Goal: Complete application form: Complete application form

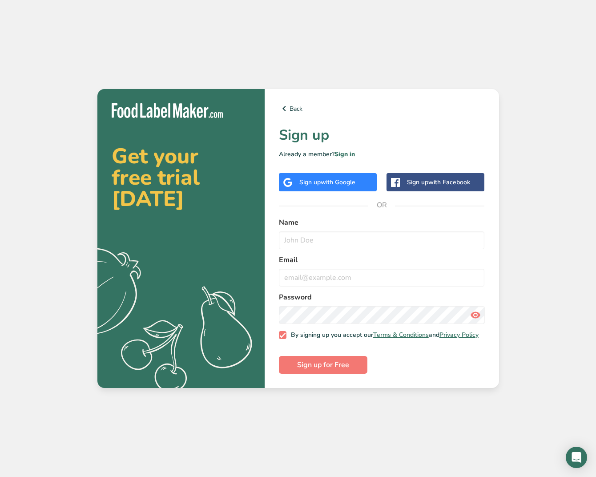
click at [343, 178] on span "with Google" at bounding box center [338, 182] width 35 height 8
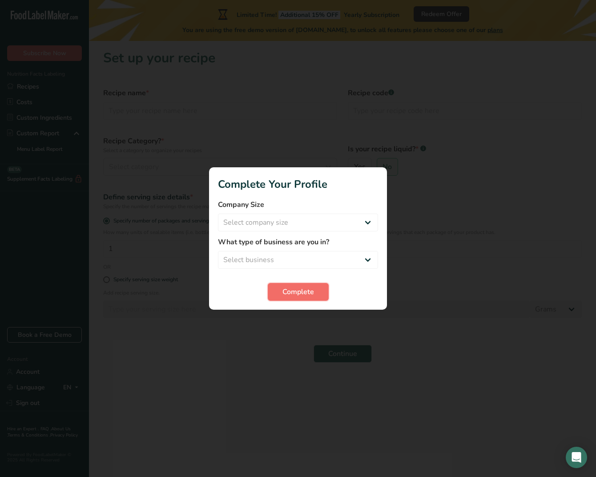
click at [318, 293] on button "Complete" at bounding box center [298, 292] width 61 height 18
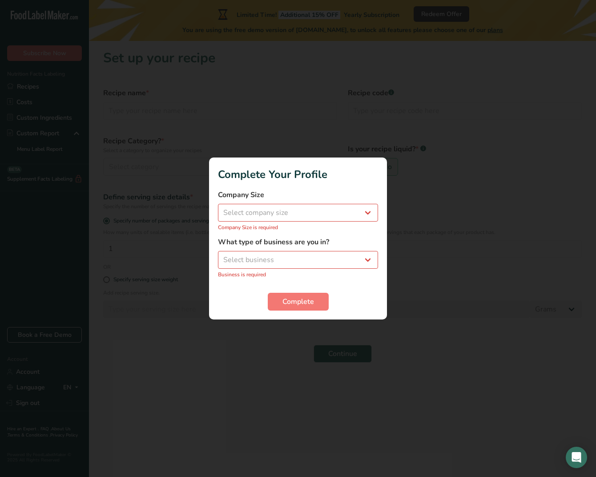
click at [302, 224] on p "Company Size is required" at bounding box center [298, 227] width 160 height 8
click at [302, 212] on select "Select company size Fewer than 10 Employees 10 to 50 Employees 51 to 500 Employ…" at bounding box center [298, 213] width 160 height 18
select select "1"
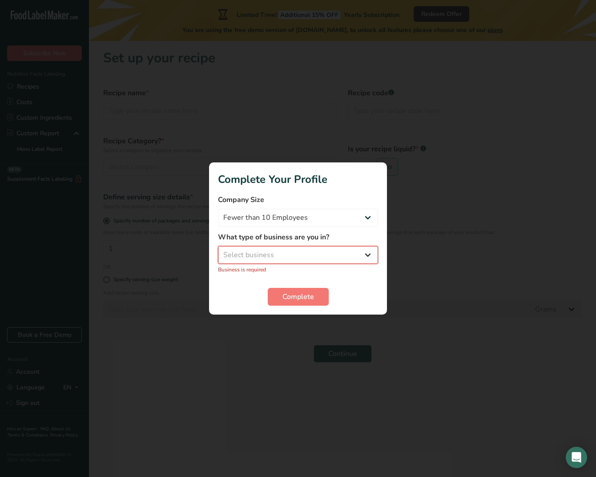
click at [295, 250] on select "Select business Packaged Food Manufacturer Restaurant & Cafe Bakery Meal Plans …" at bounding box center [298, 255] width 160 height 18
select select "8"
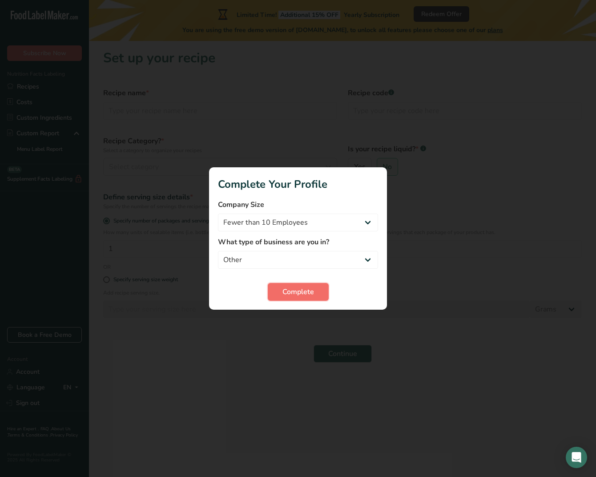
click at [292, 295] on span "Complete" at bounding box center [298, 291] width 32 height 11
